Goal: Register for event/course

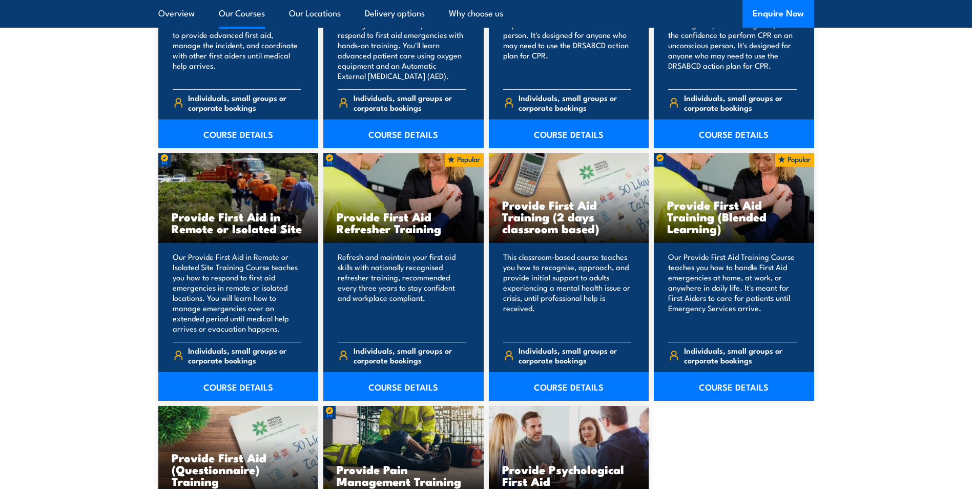
scroll to position [1486, 0]
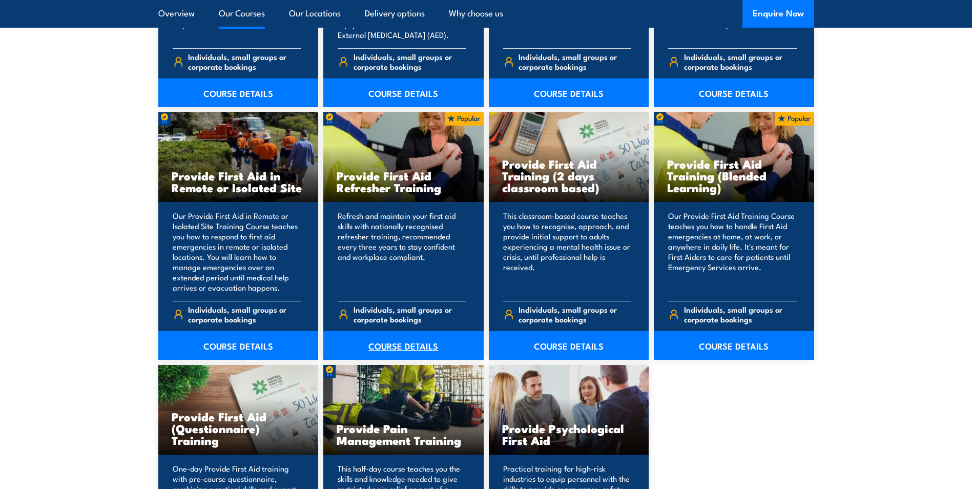
click at [423, 337] on link "COURSE DETAILS" at bounding box center [403, 345] width 160 height 29
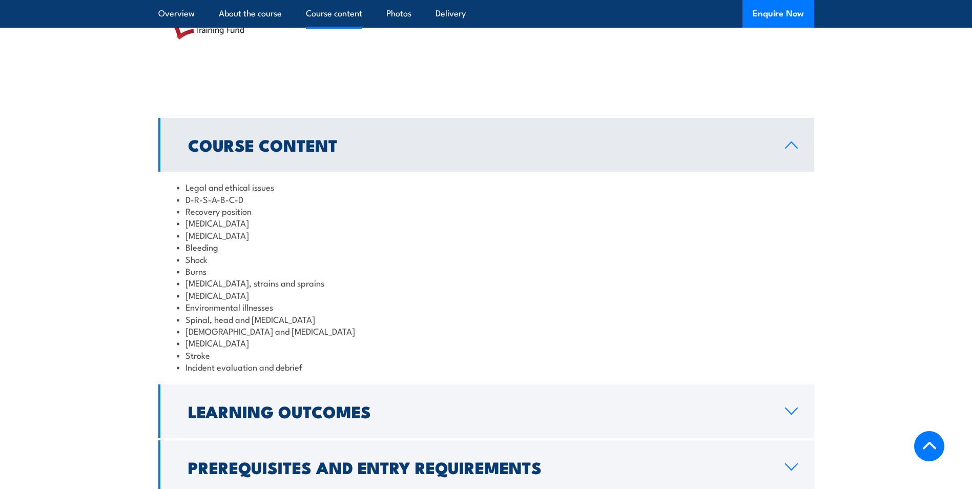
scroll to position [1149, 0]
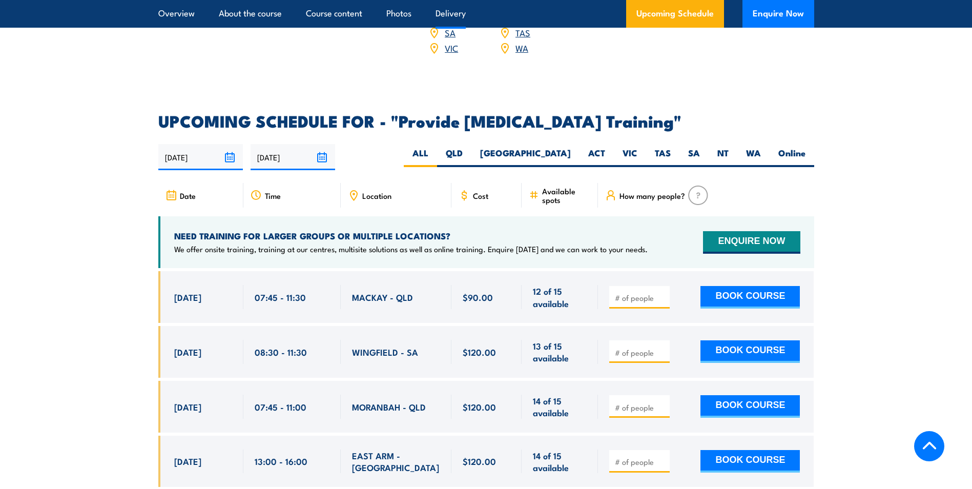
scroll to position [1742, 0]
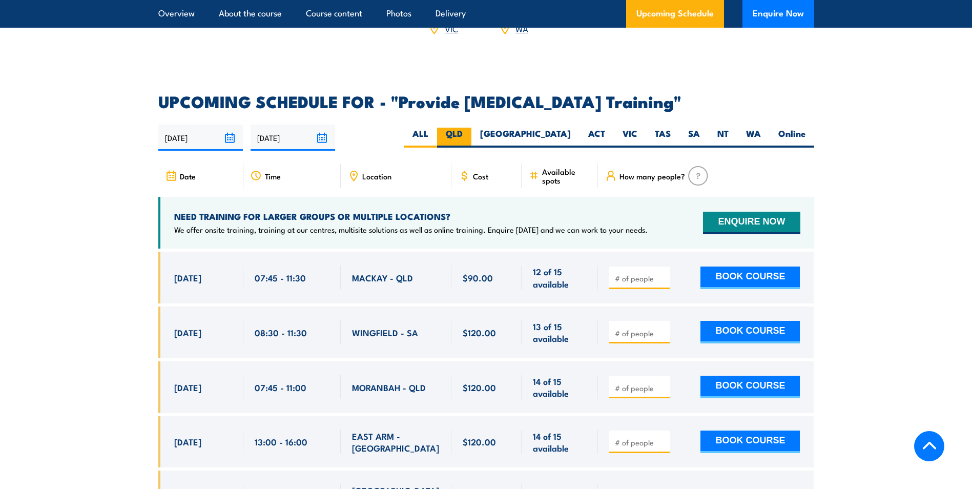
click at [471, 136] on label "QLD" at bounding box center [454, 138] width 34 height 20
click at [469, 134] on input "QLD" at bounding box center [466, 131] width 7 height 7
radio input "true"
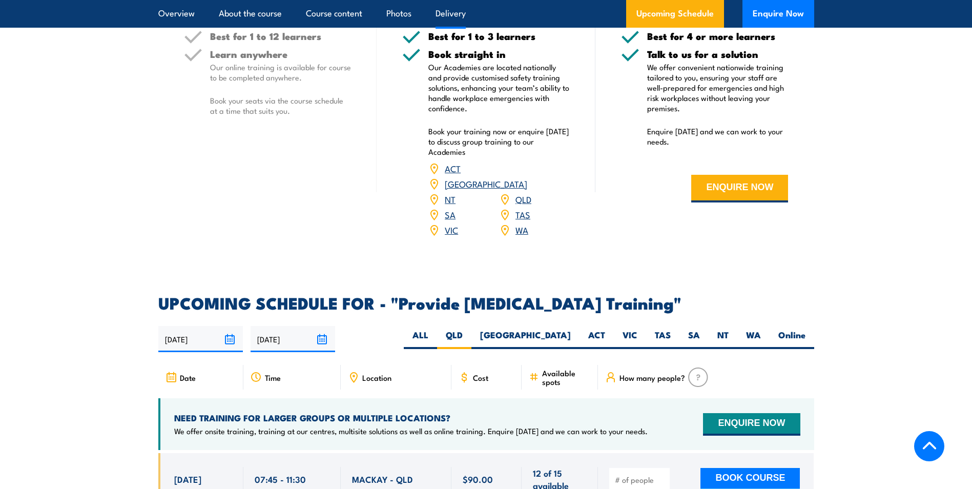
scroll to position [1536, 0]
